Goal: Information Seeking & Learning: Learn about a topic

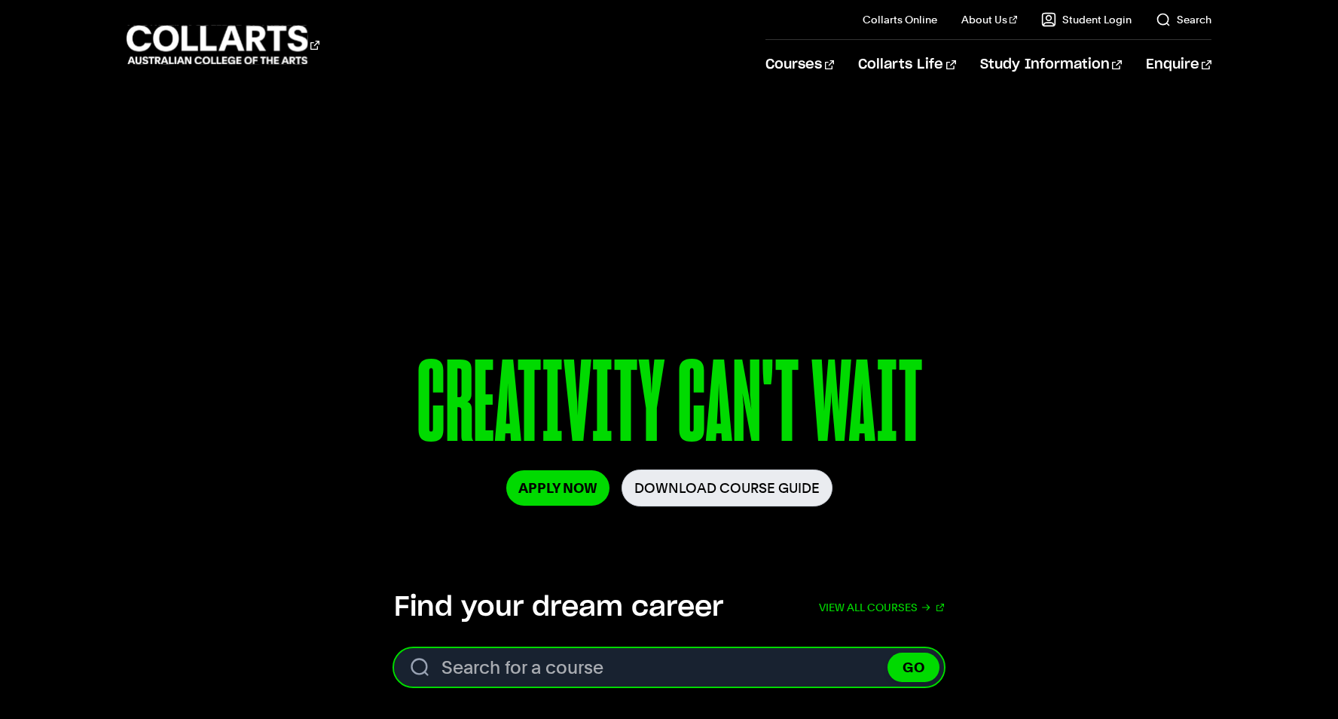
click at [598, 668] on input "Search for a course" at bounding box center [669, 667] width 550 height 38
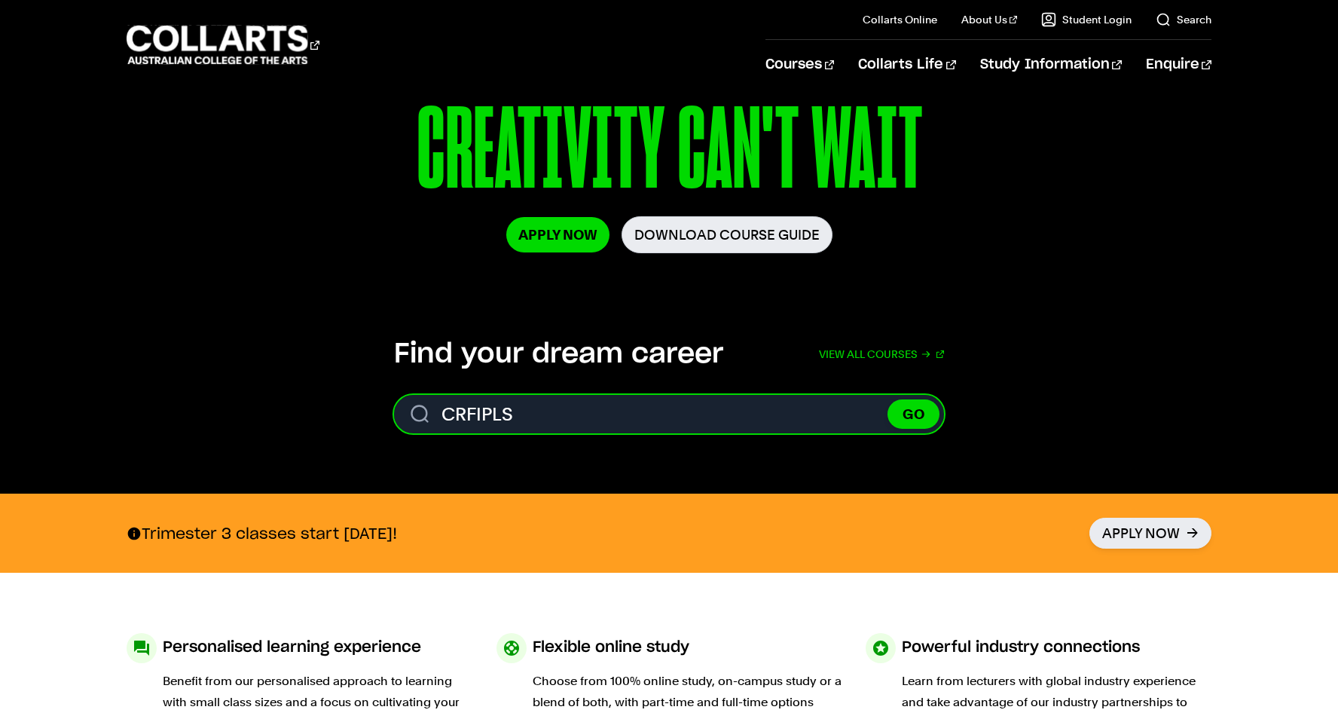
scroll to position [353, 0]
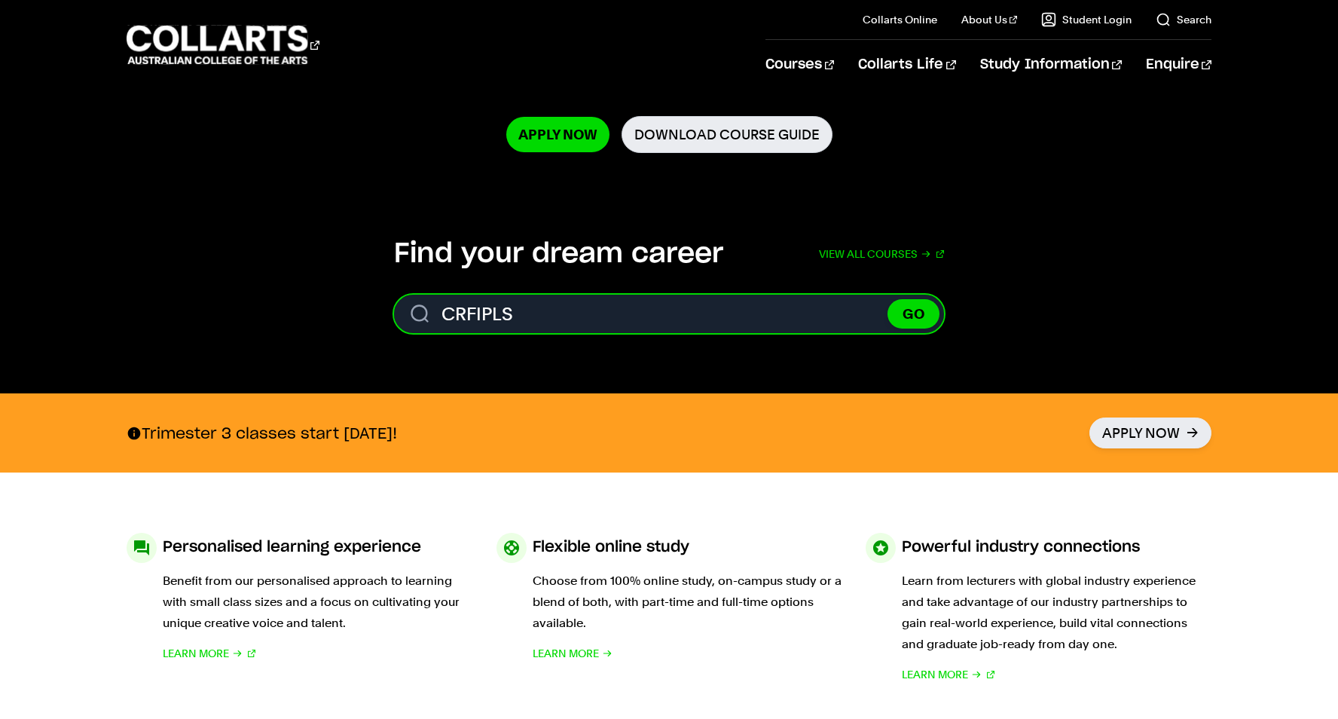
type input "CRFIPLS"
click at [888, 299] on button "GO" at bounding box center [914, 313] width 52 height 29
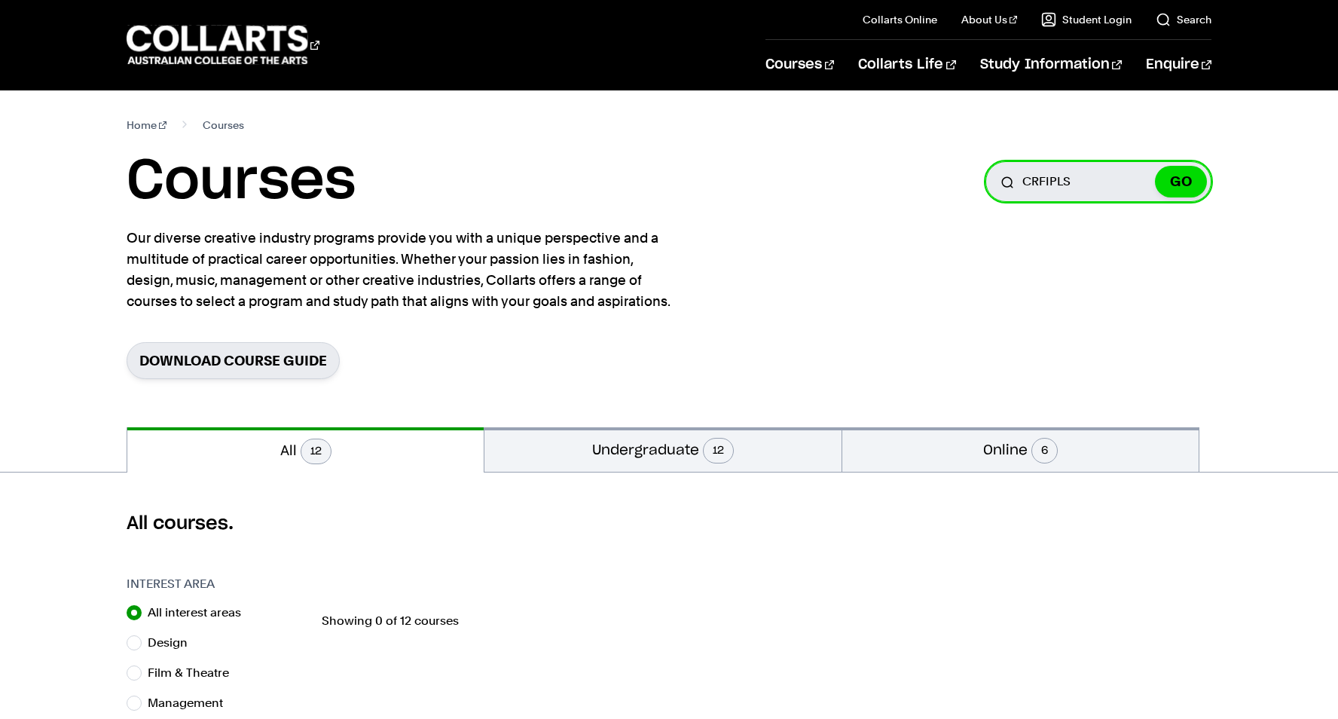
drag, startPoint x: 1084, startPoint y: 182, endPoint x: 999, endPoint y: 181, distance: 85.2
click at [999, 181] on input "CRFIPLS" at bounding box center [1099, 181] width 226 height 41
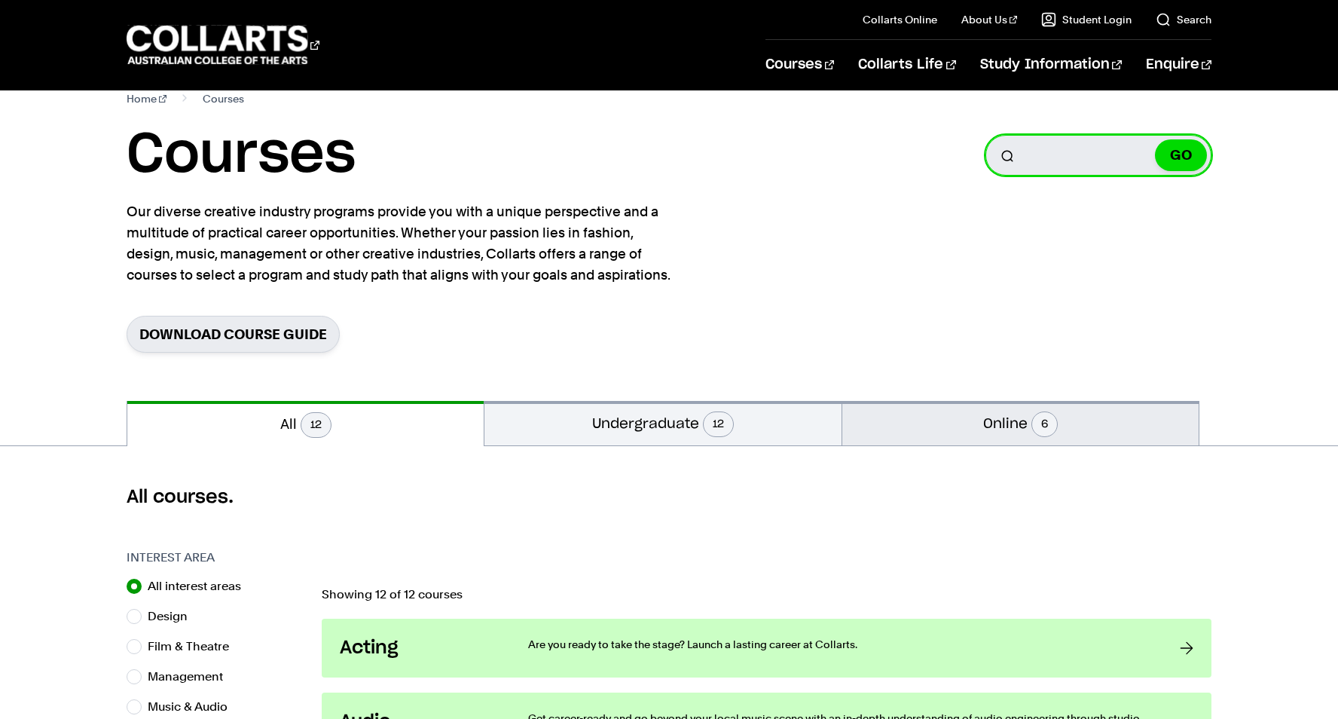
scroll to position [32, 0]
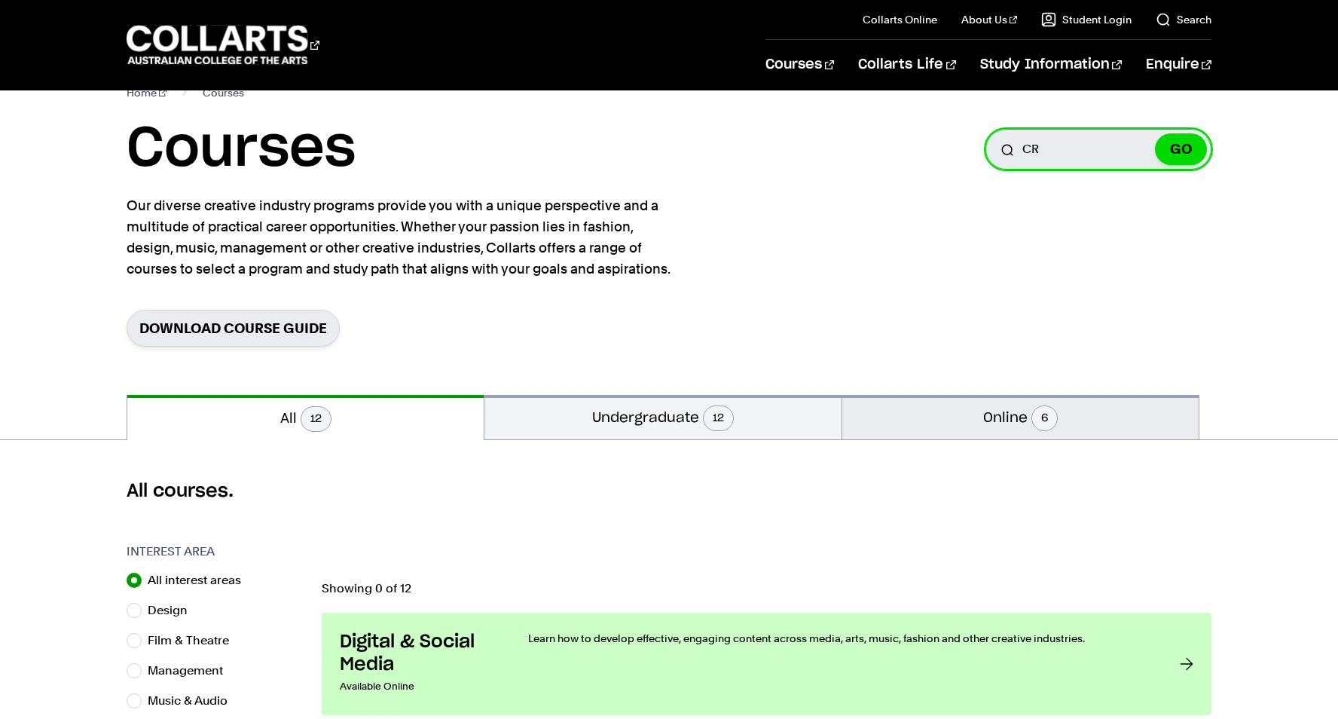
type input "C"
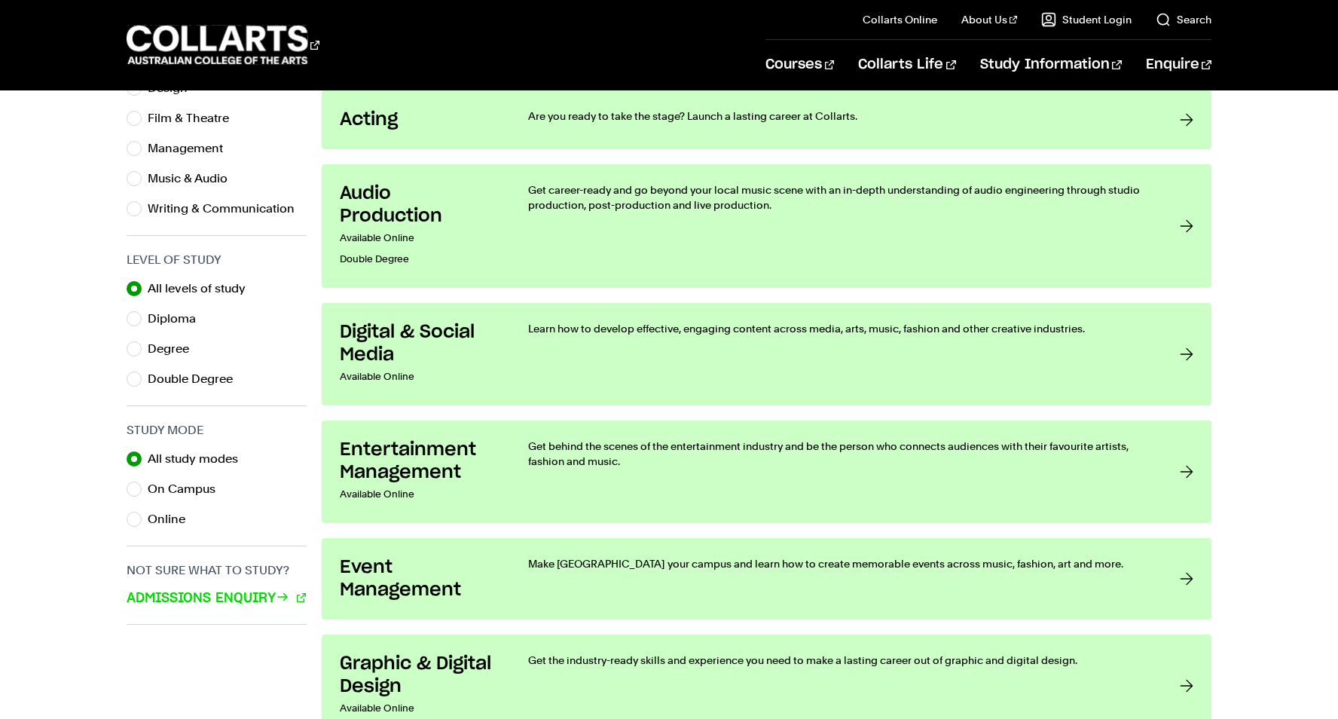
scroll to position [558, 0]
